Goal: Find specific page/section: Find specific page/section

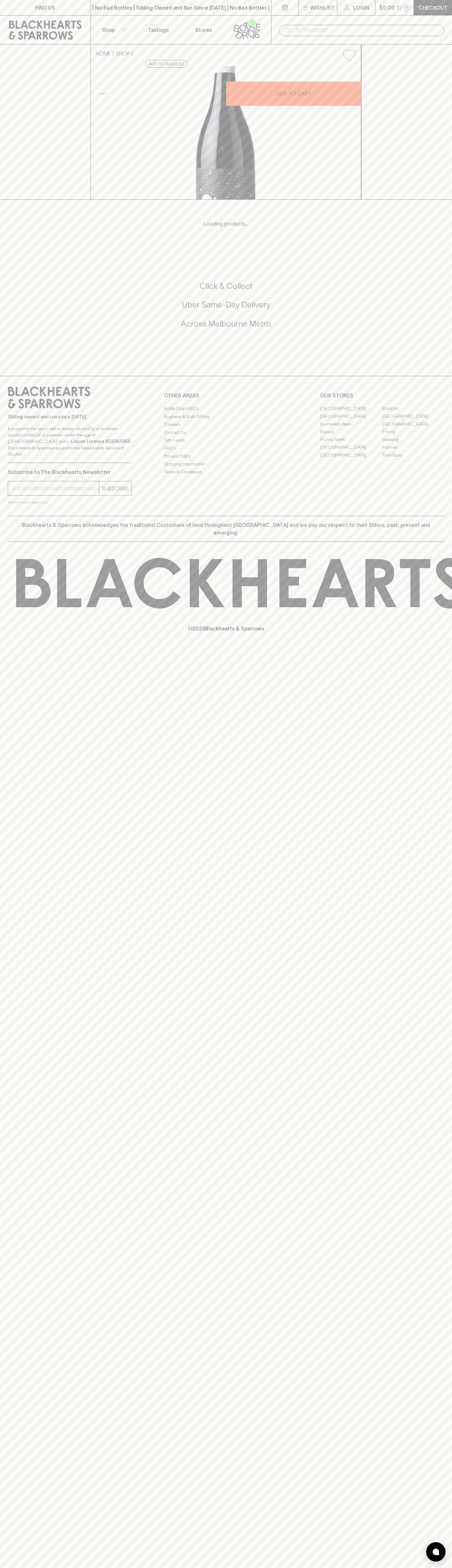
click at [413, 420] on link "[GEOGRAPHIC_DATA]" at bounding box center [413, 416] width 62 height 8
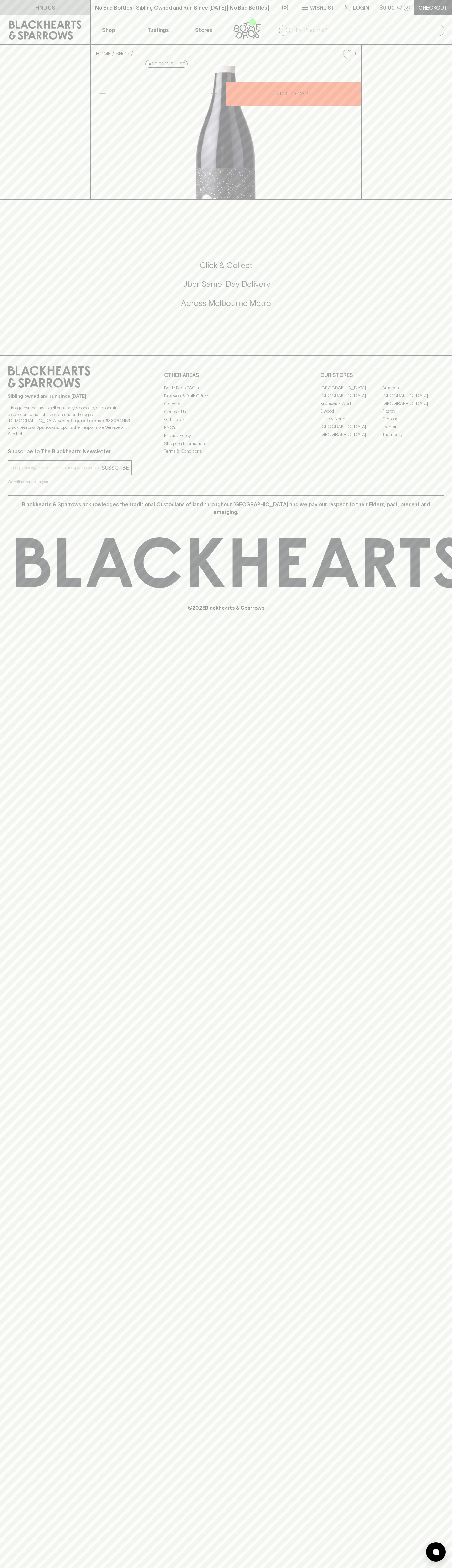
click at [7, 4] on link "FIND US" at bounding box center [45, 7] width 90 height 15
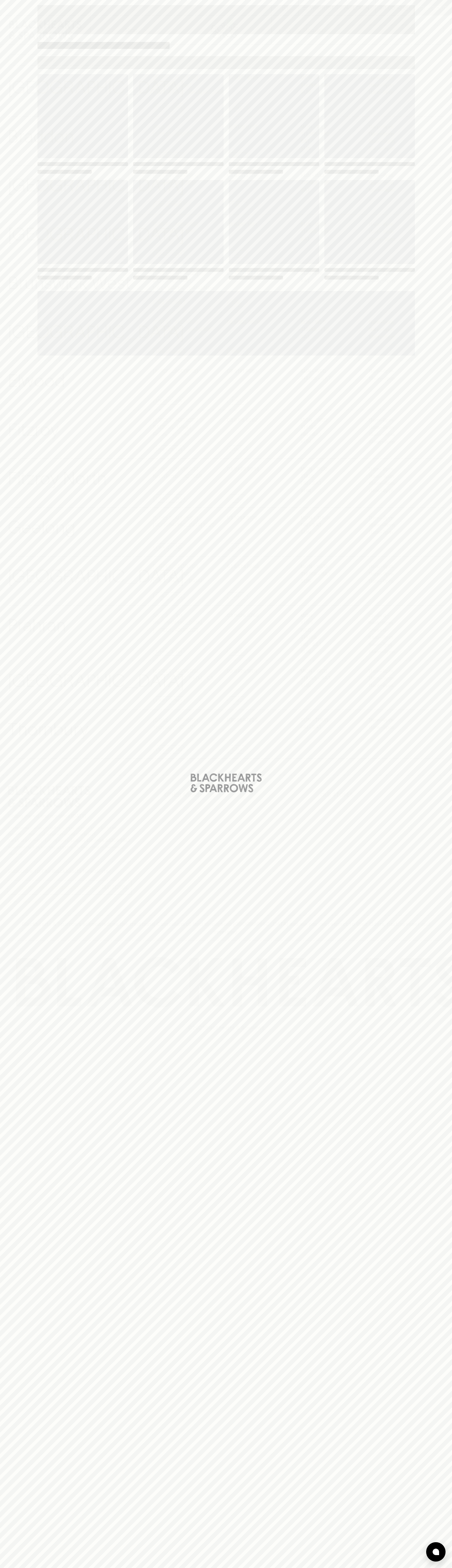
click at [385, 1567] on html "⠀ ⠀ Wishlist Login $0.00 0 Checkout Shop ​ ​ [GEOGRAPHIC_DATA] View Store Detai…" at bounding box center [226, 784] width 452 height 1568
click at [9, 1300] on div "Loading" at bounding box center [226, 784] width 452 height 1568
